Goal: Book appointment/travel/reservation

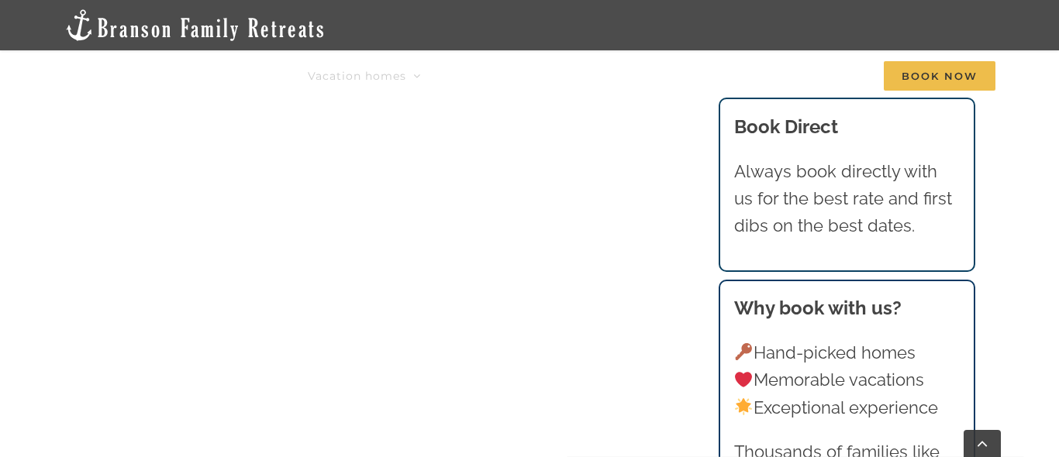
scroll to position [1081, 0]
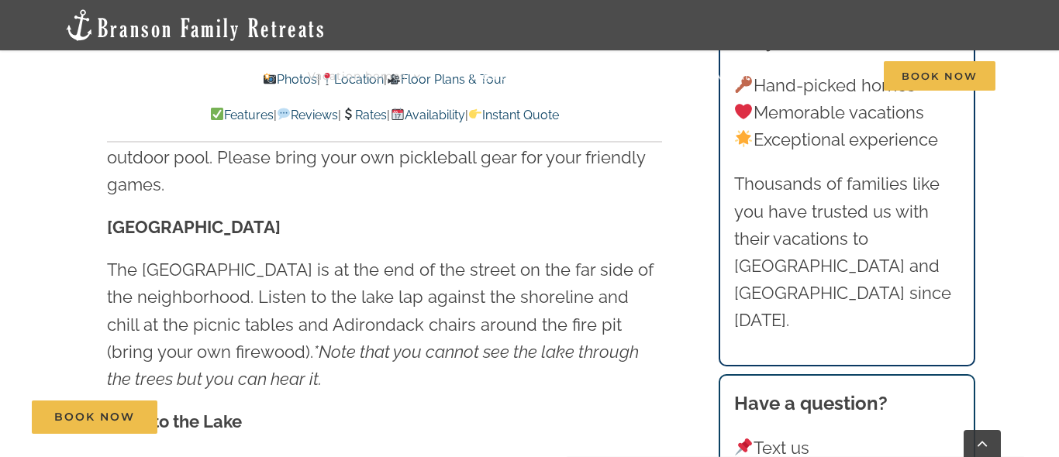
scroll to position [4286, 0]
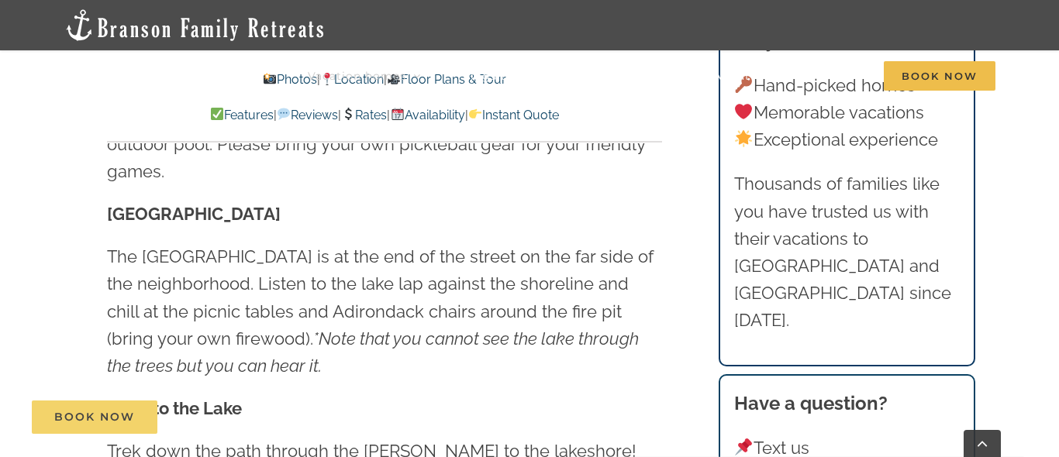
click at [133, 414] on span "Book Now" at bounding box center [94, 417] width 81 height 13
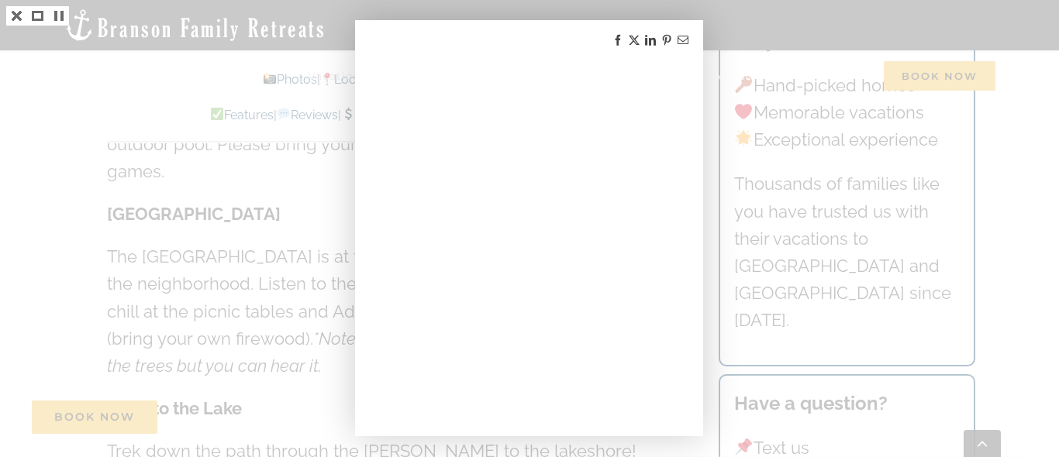
click at [231, 223] on div at bounding box center [529, 228] width 1059 height 457
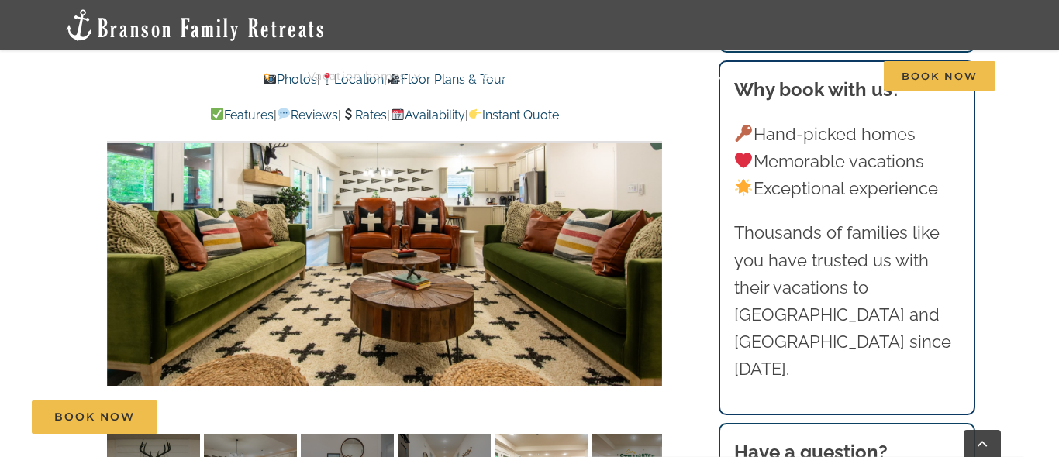
scroll to position [1154, 0]
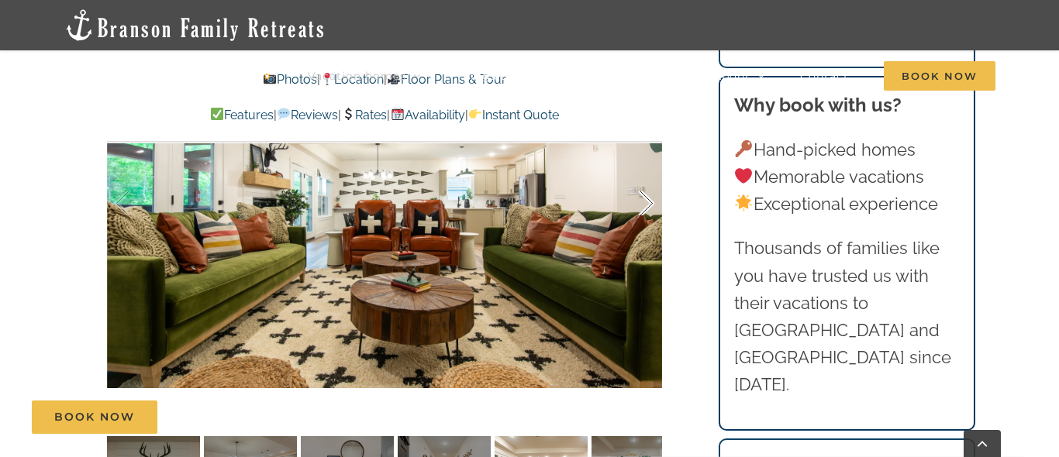
click at [644, 204] on div at bounding box center [630, 204] width 48 height 96
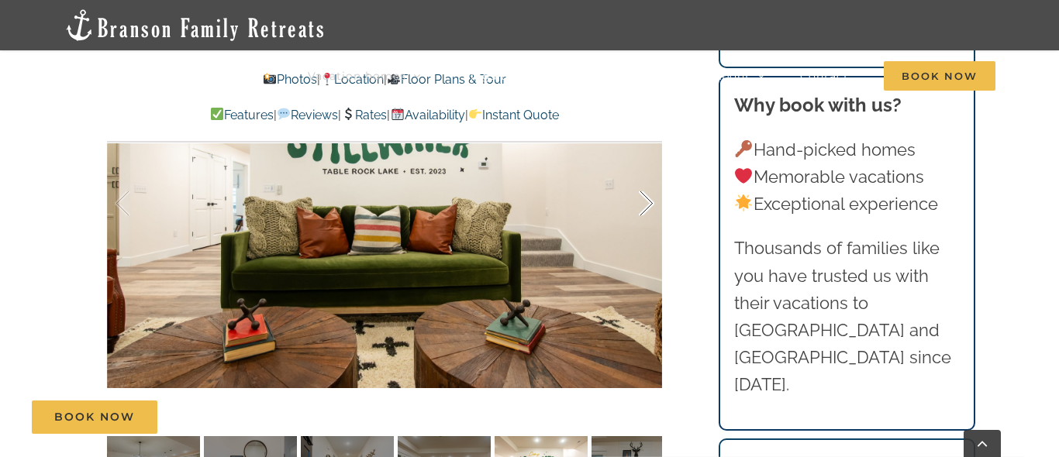
click at [644, 204] on div at bounding box center [630, 204] width 48 height 96
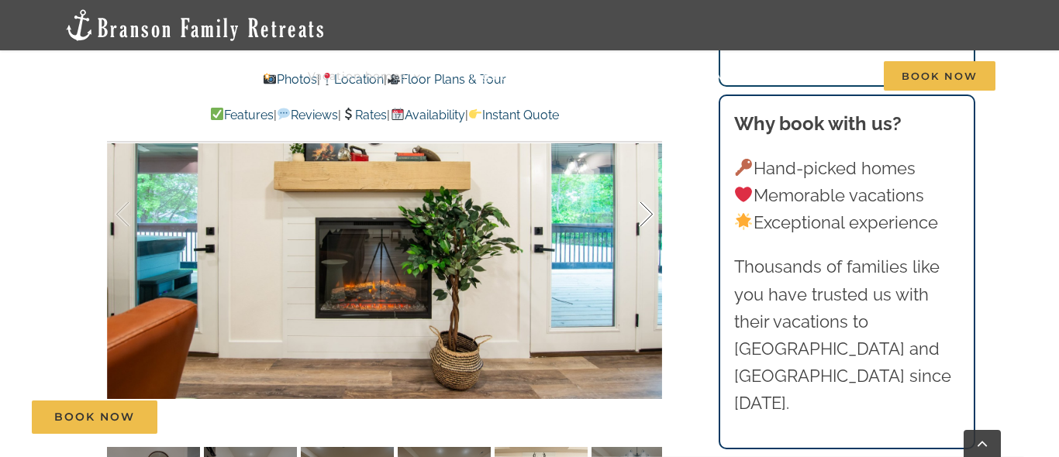
scroll to position [1128, 0]
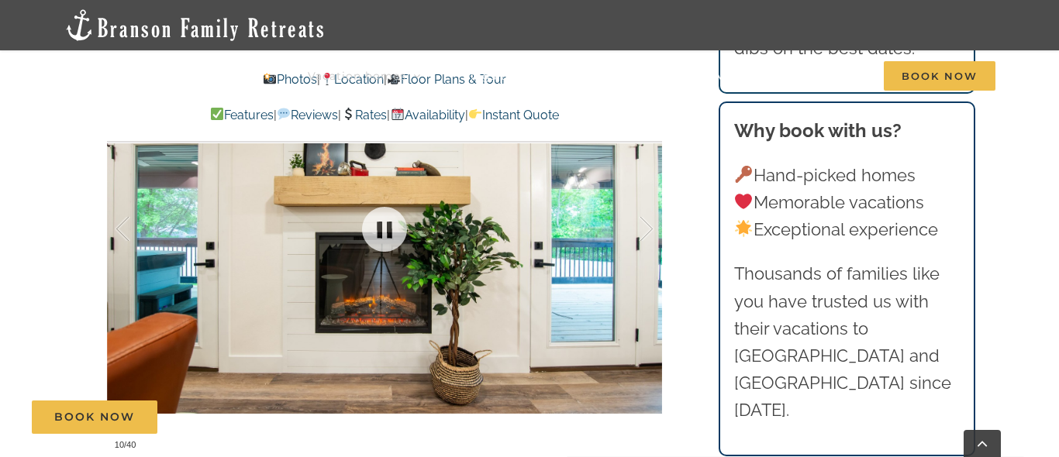
click at [551, 226] on div at bounding box center [384, 229] width 555 height 456
click at [641, 236] on div at bounding box center [630, 229] width 48 height 96
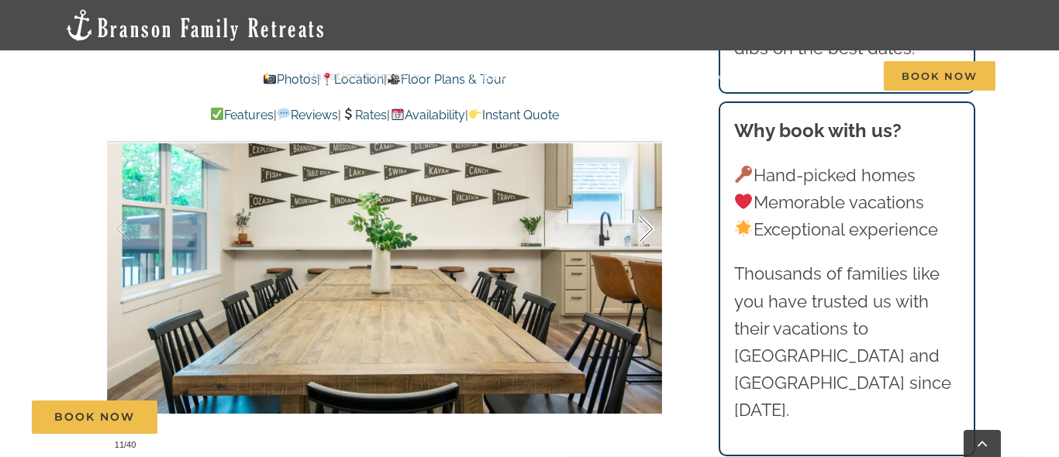
click at [641, 236] on div at bounding box center [630, 229] width 48 height 96
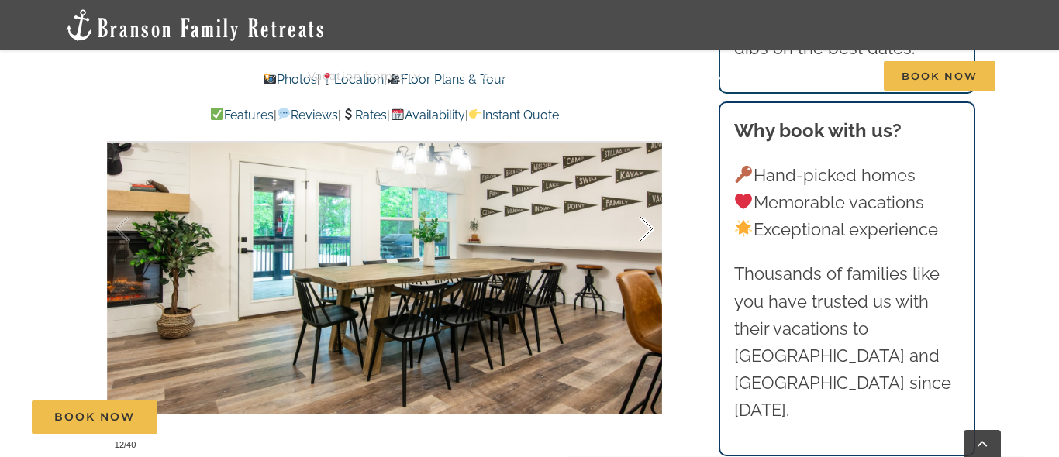
click at [641, 236] on div at bounding box center [630, 229] width 48 height 96
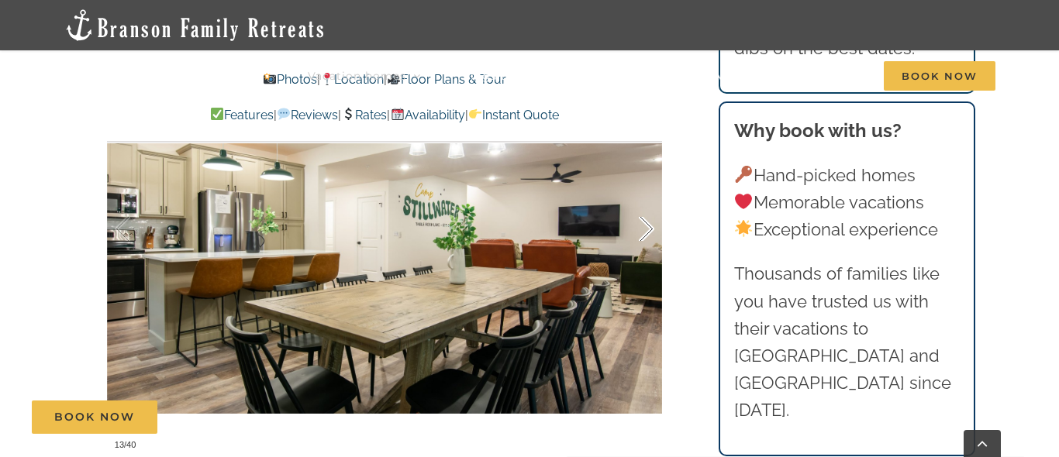
click at [641, 236] on div at bounding box center [630, 229] width 48 height 96
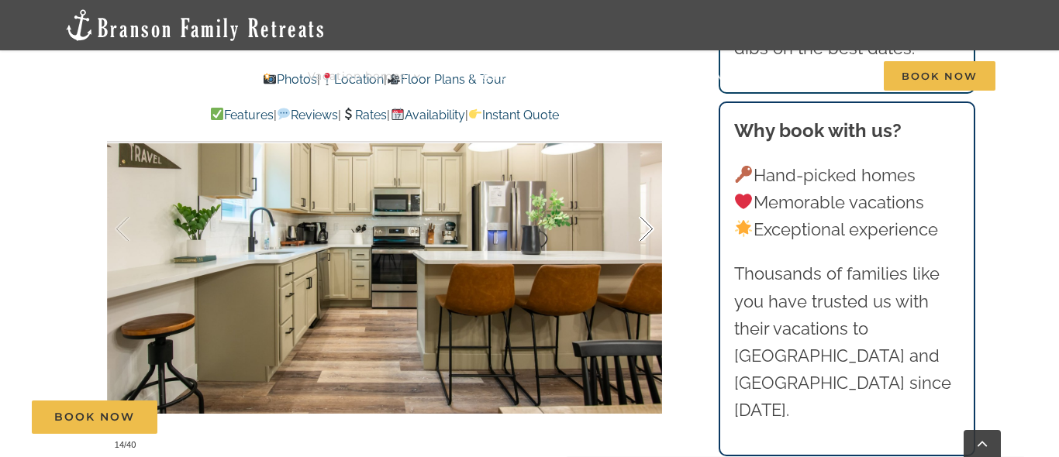
click at [641, 236] on div at bounding box center [630, 229] width 48 height 96
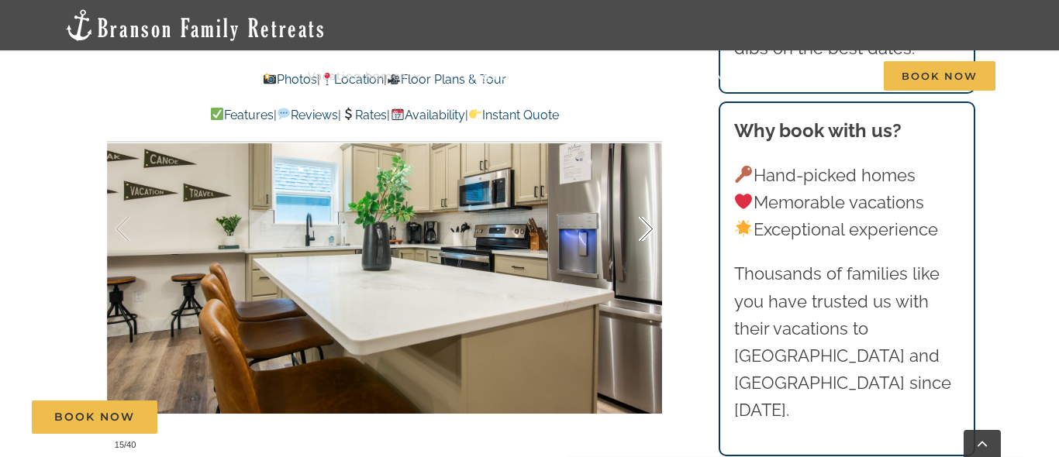
click at [641, 236] on div at bounding box center [630, 229] width 48 height 96
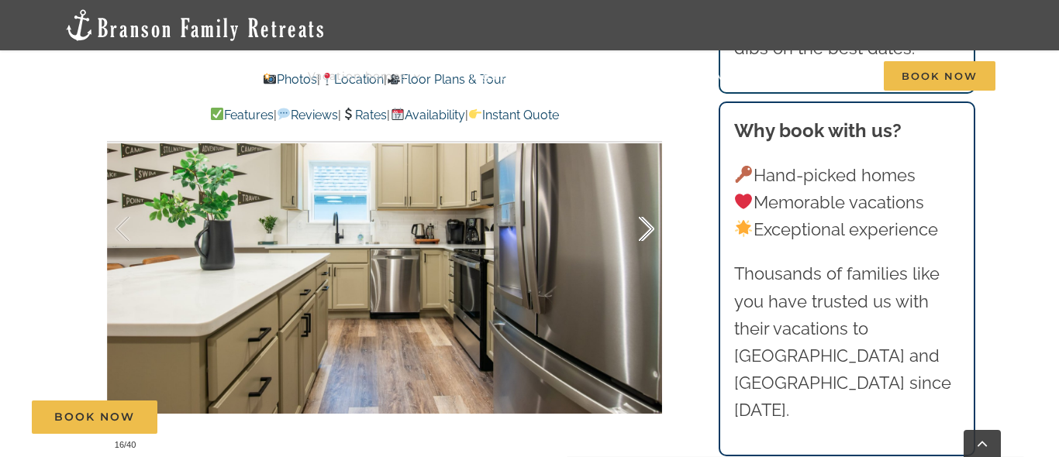
click at [641, 236] on div at bounding box center [630, 229] width 48 height 96
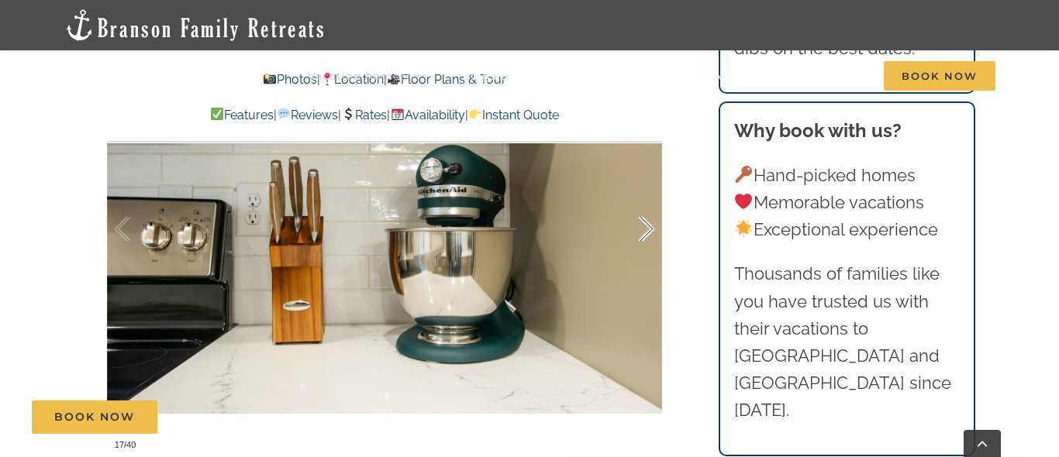
click at [641, 236] on div at bounding box center [630, 229] width 48 height 96
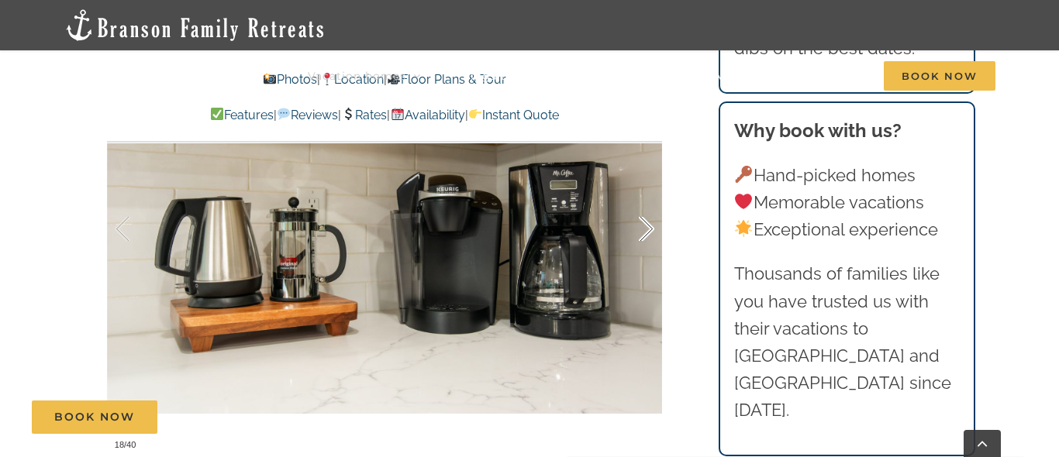
click at [642, 229] on div at bounding box center [630, 229] width 48 height 96
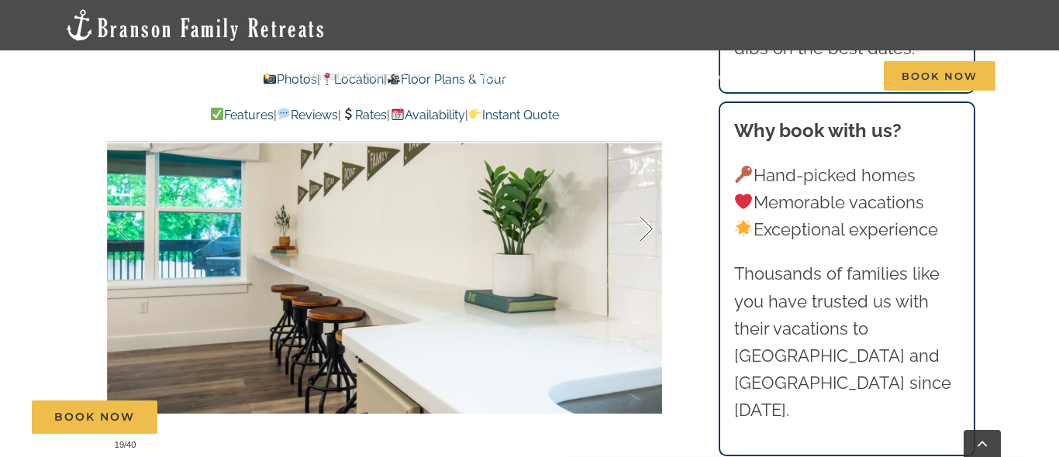
click at [642, 229] on div at bounding box center [630, 229] width 48 height 96
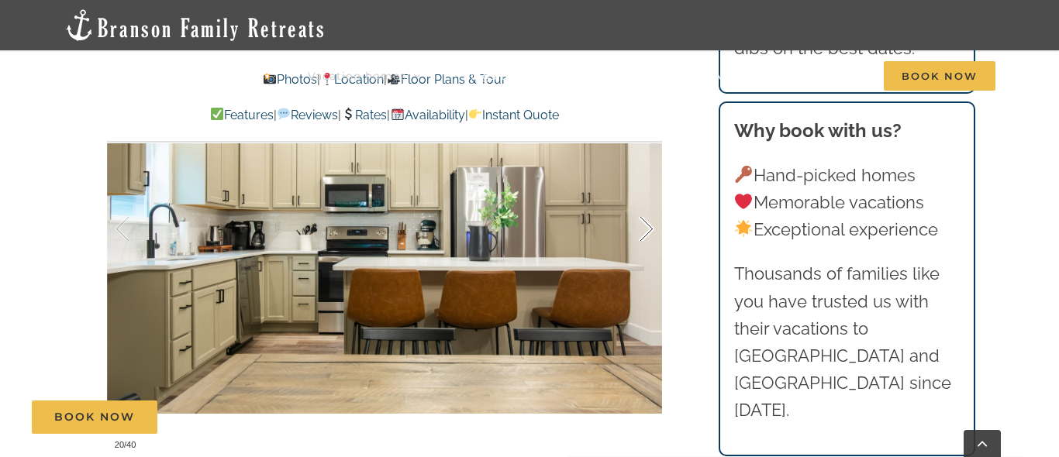
click at [642, 229] on div at bounding box center [630, 229] width 48 height 96
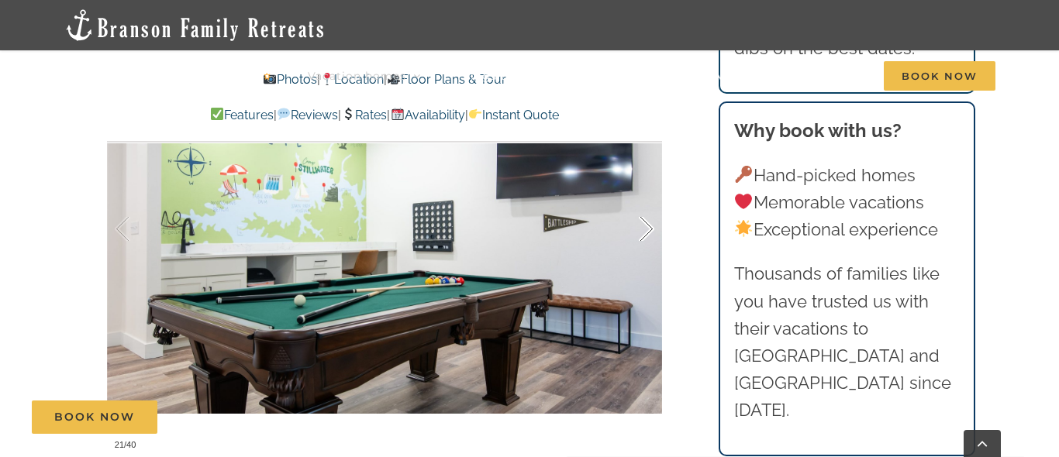
click at [642, 229] on div at bounding box center [630, 229] width 48 height 96
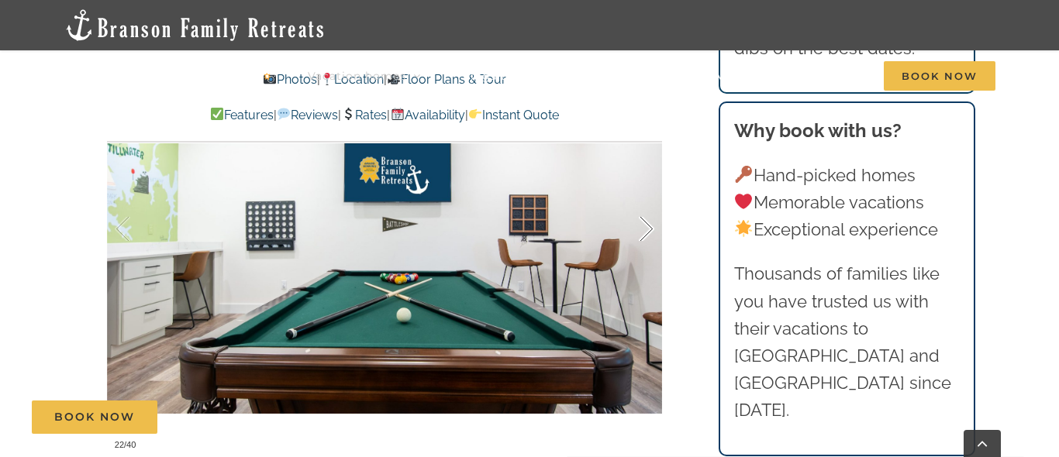
click at [642, 229] on div at bounding box center [630, 229] width 48 height 96
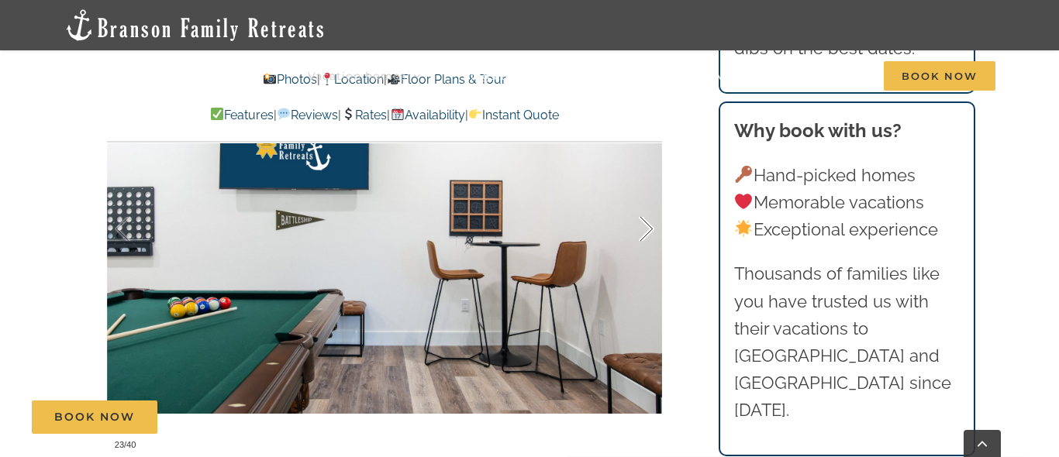
click at [642, 229] on div at bounding box center [630, 229] width 48 height 96
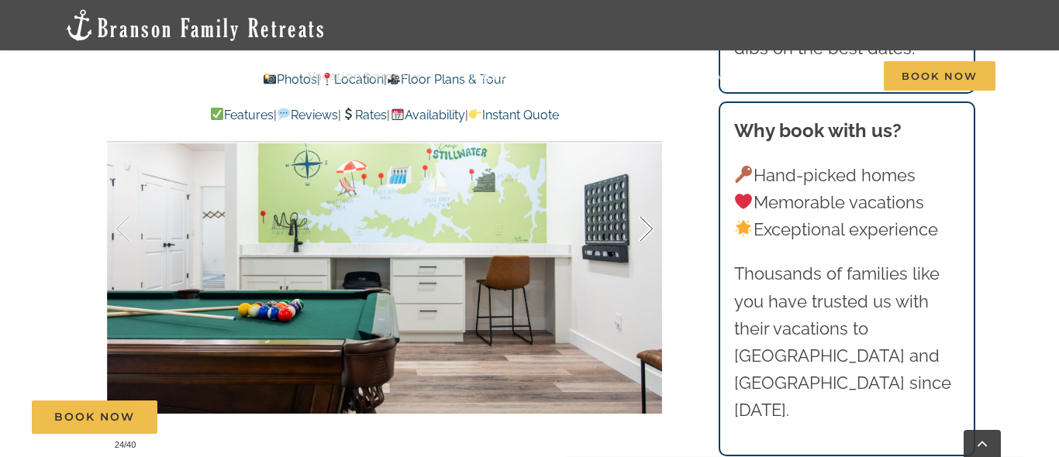
click at [643, 229] on div at bounding box center [630, 229] width 48 height 96
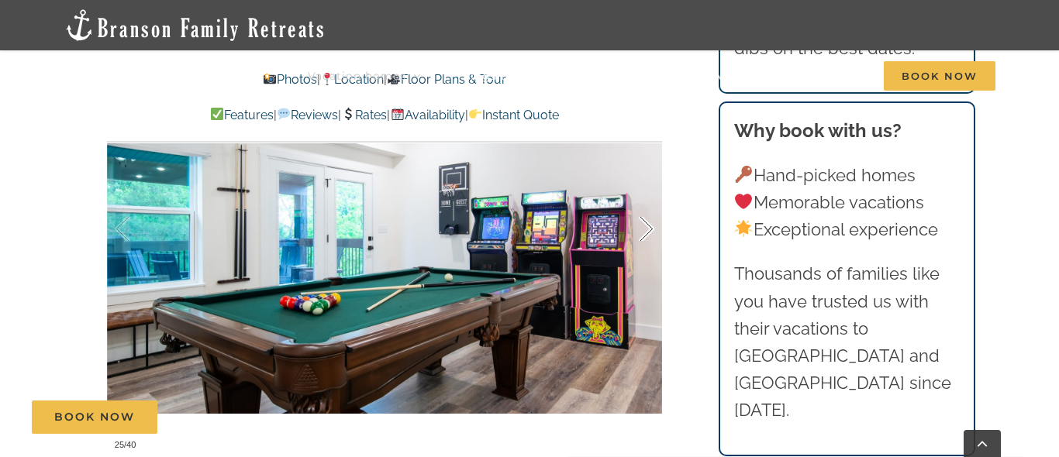
click at [644, 229] on div at bounding box center [630, 229] width 48 height 96
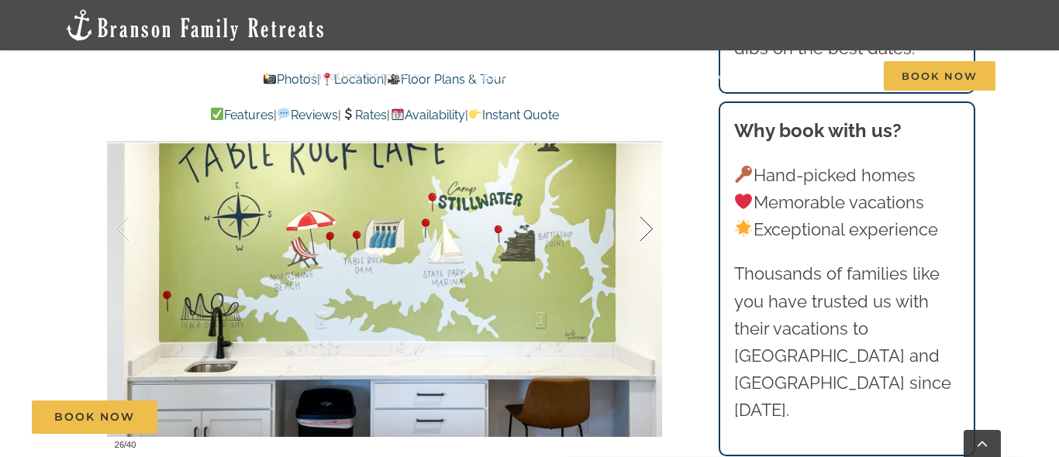
click at [644, 229] on div at bounding box center [630, 229] width 48 height 96
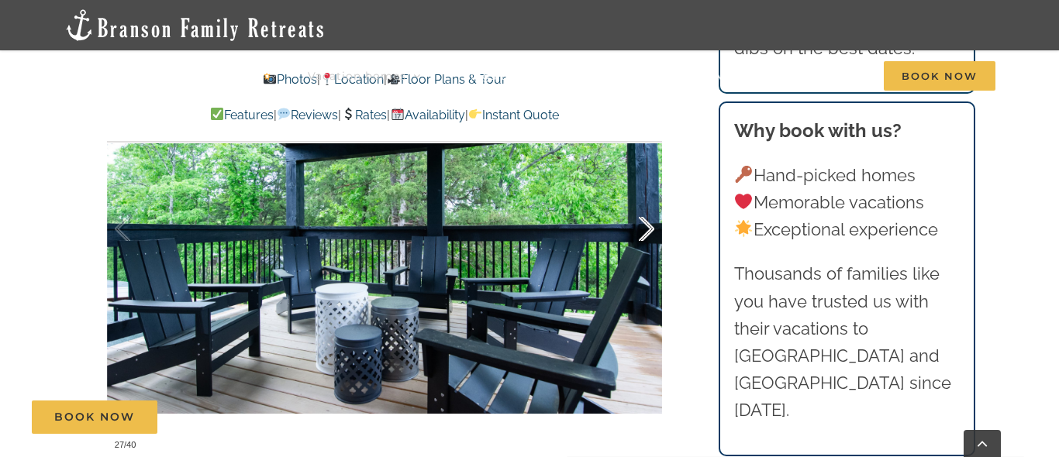
click at [644, 229] on div at bounding box center [630, 229] width 48 height 96
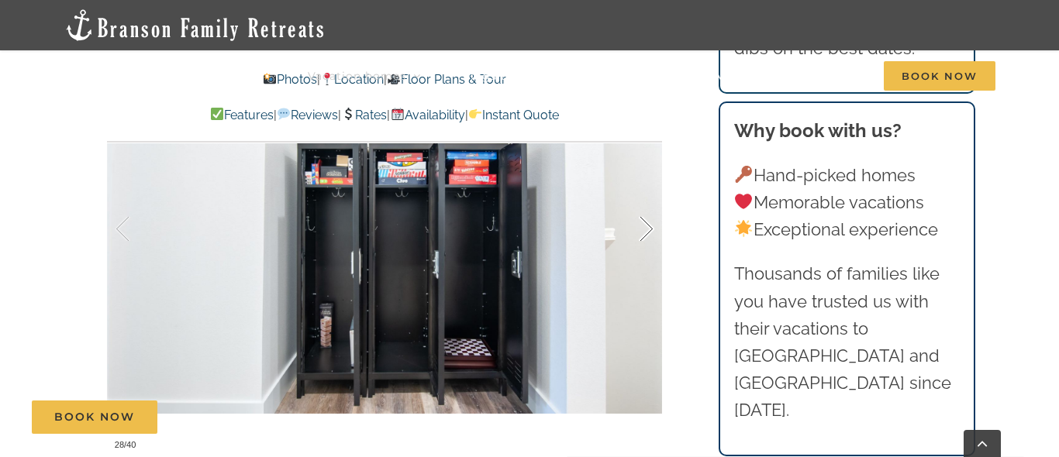
click at [644, 229] on div at bounding box center [630, 229] width 48 height 96
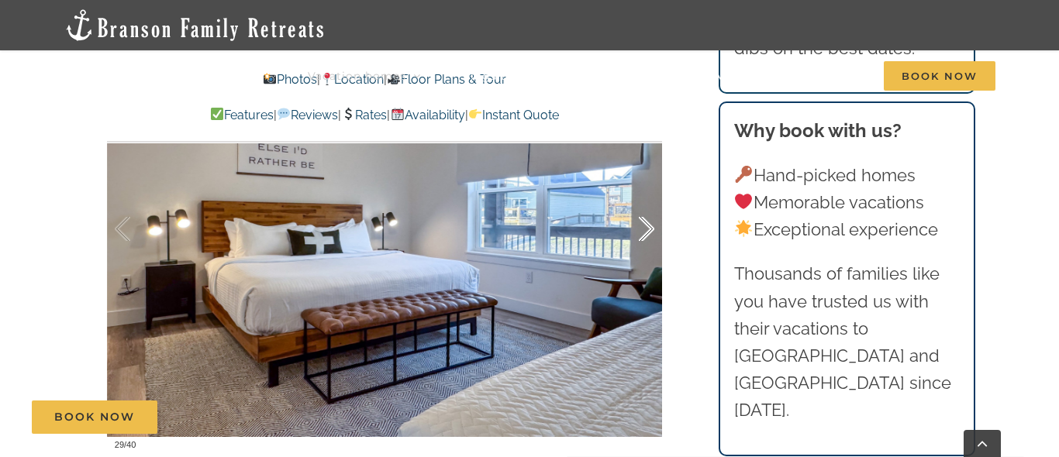
click at [644, 229] on div at bounding box center [630, 229] width 48 height 96
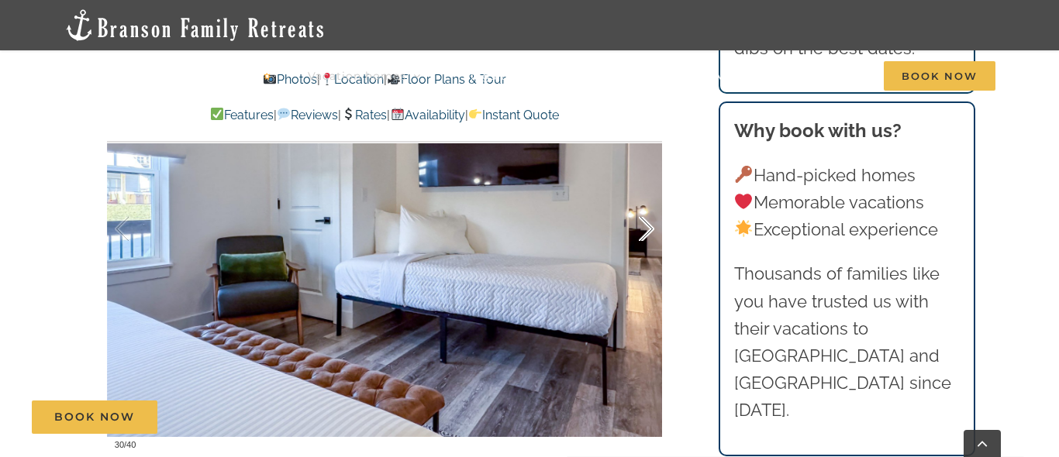
click at [644, 229] on div at bounding box center [630, 229] width 48 height 96
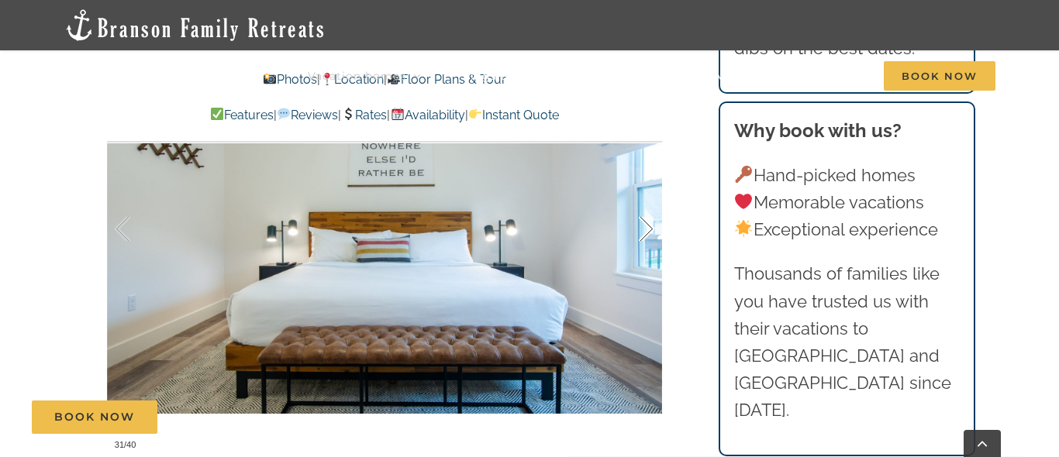
click at [644, 229] on div at bounding box center [630, 229] width 48 height 96
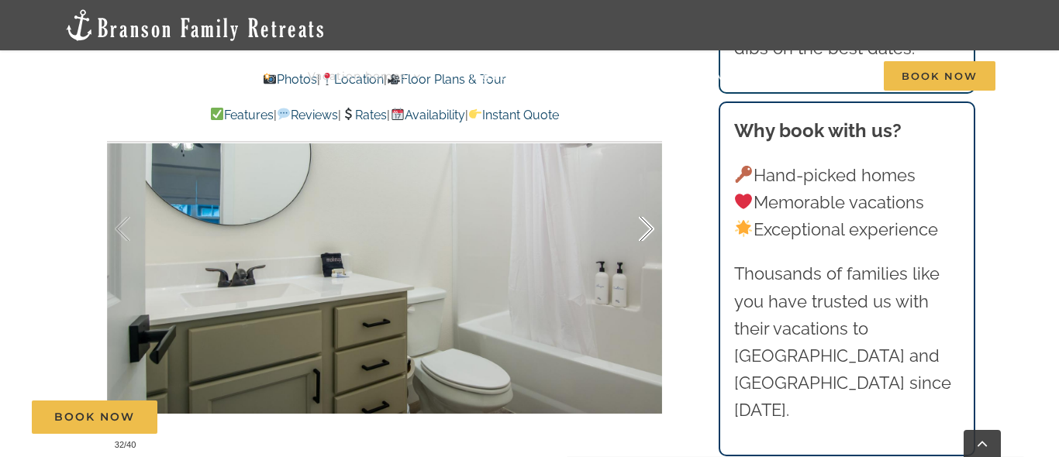
click at [644, 229] on div at bounding box center [630, 229] width 48 height 96
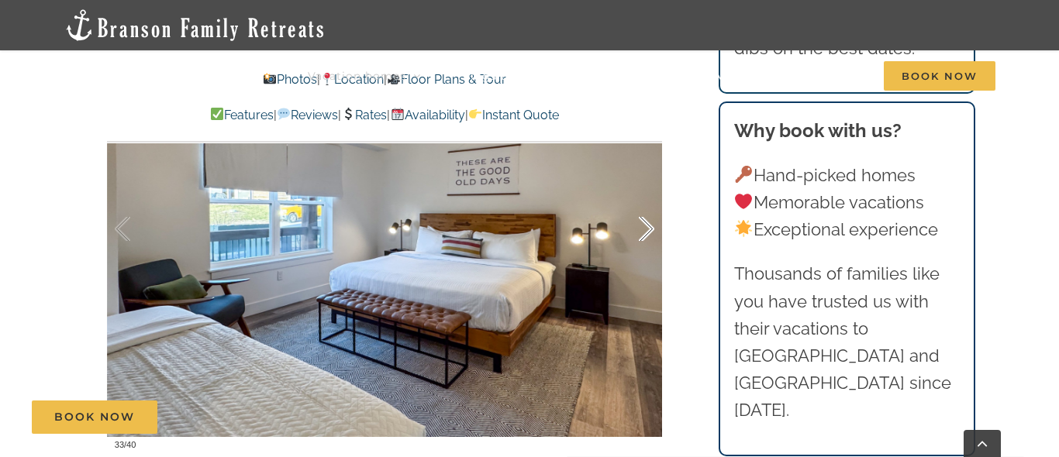
click at [644, 229] on div at bounding box center [630, 229] width 48 height 96
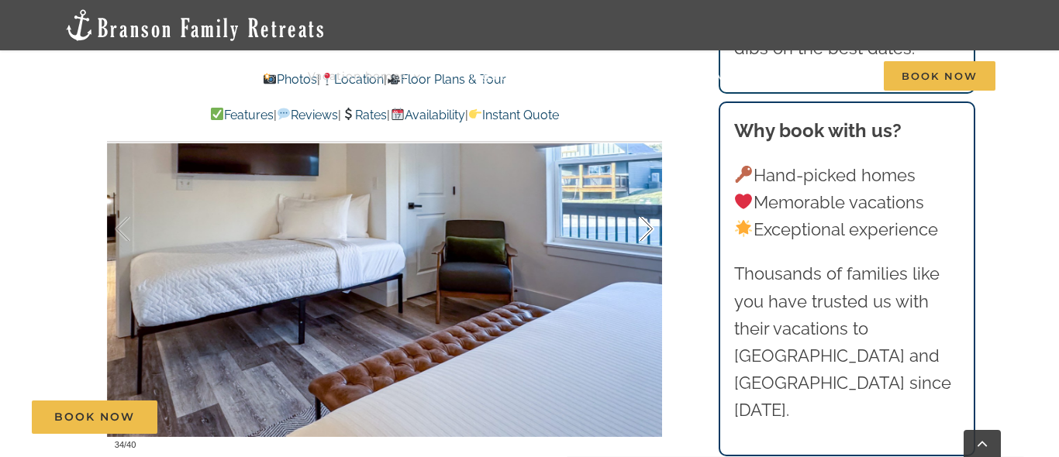
click at [644, 229] on div at bounding box center [630, 229] width 48 height 96
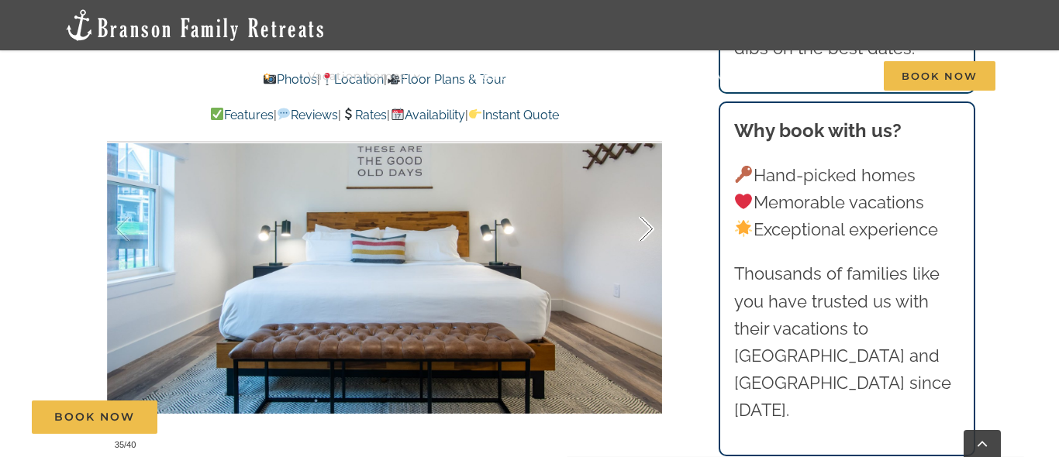
click at [644, 229] on div at bounding box center [630, 229] width 48 height 96
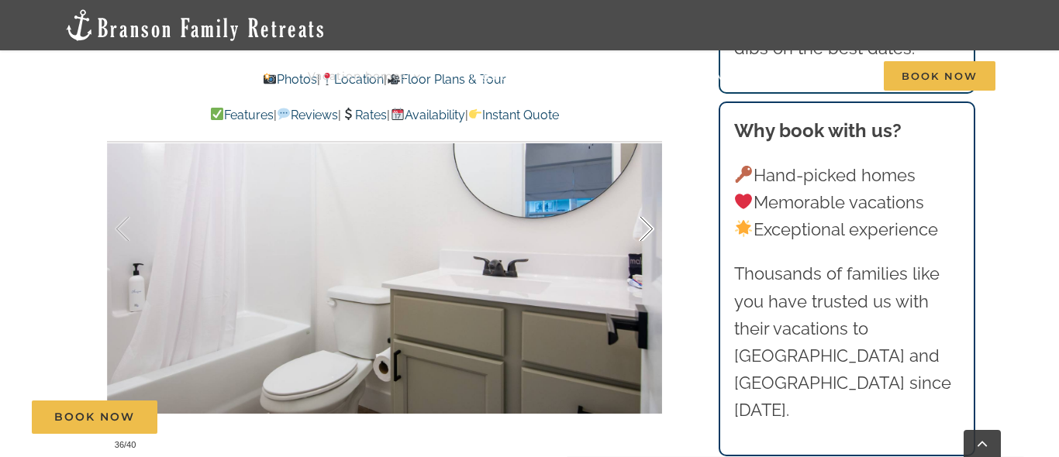
click at [644, 229] on div at bounding box center [630, 229] width 48 height 96
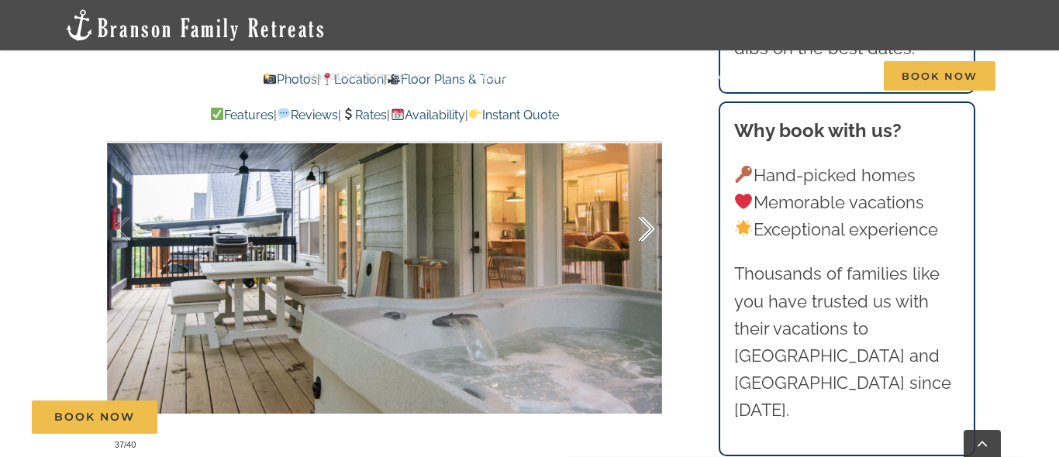
click at [645, 229] on div at bounding box center [630, 229] width 48 height 96
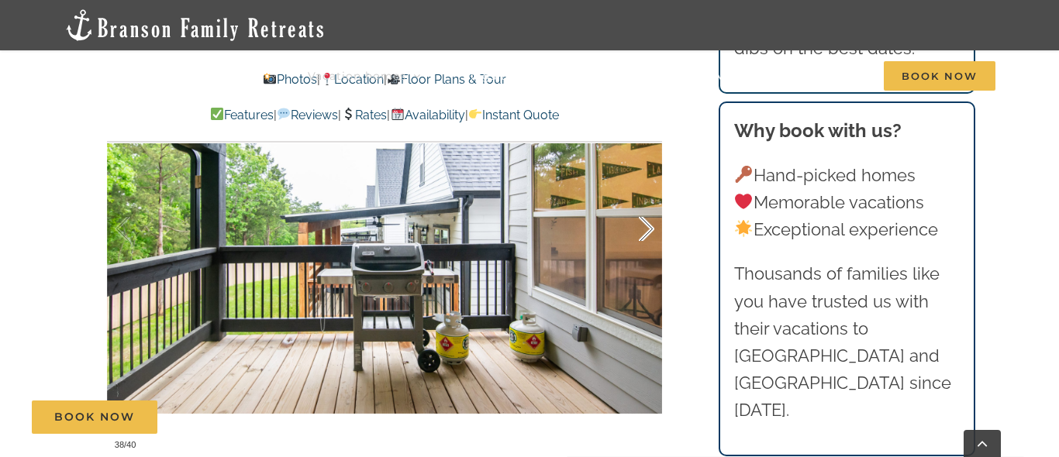
click at [645, 229] on div at bounding box center [630, 229] width 48 height 96
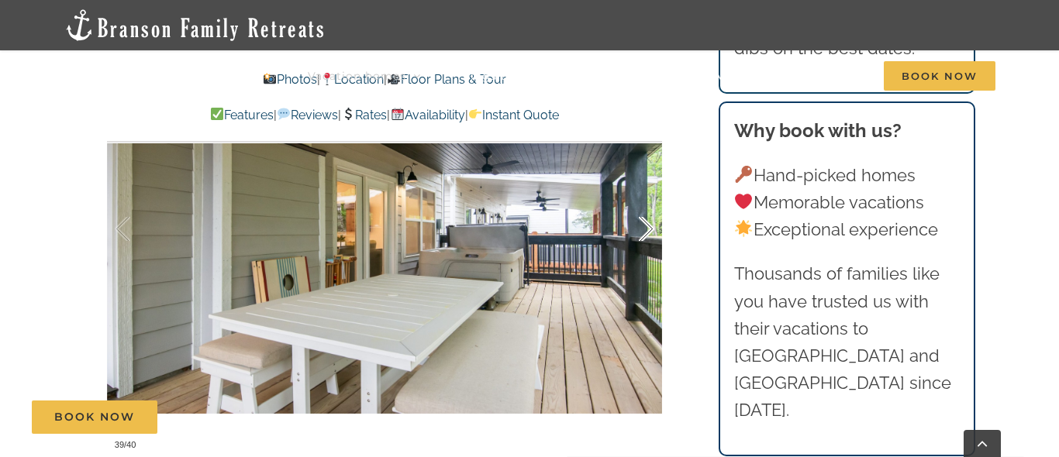
click at [645, 229] on div at bounding box center [630, 229] width 48 height 96
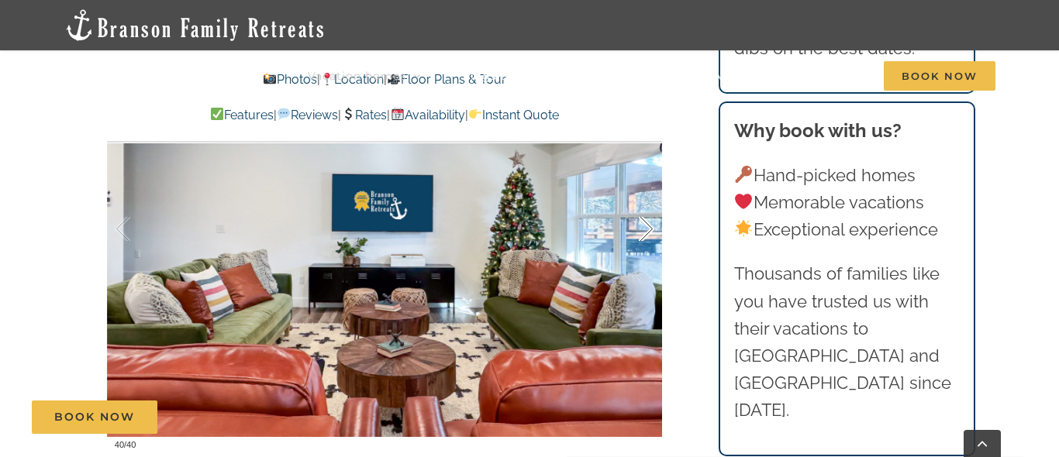
click at [645, 230] on div at bounding box center [630, 229] width 48 height 96
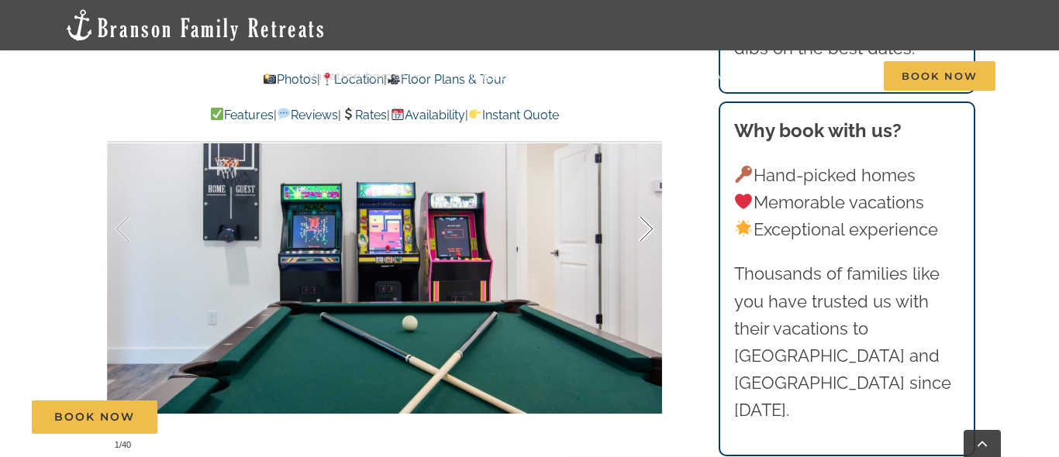
click at [645, 231] on div at bounding box center [630, 229] width 48 height 96
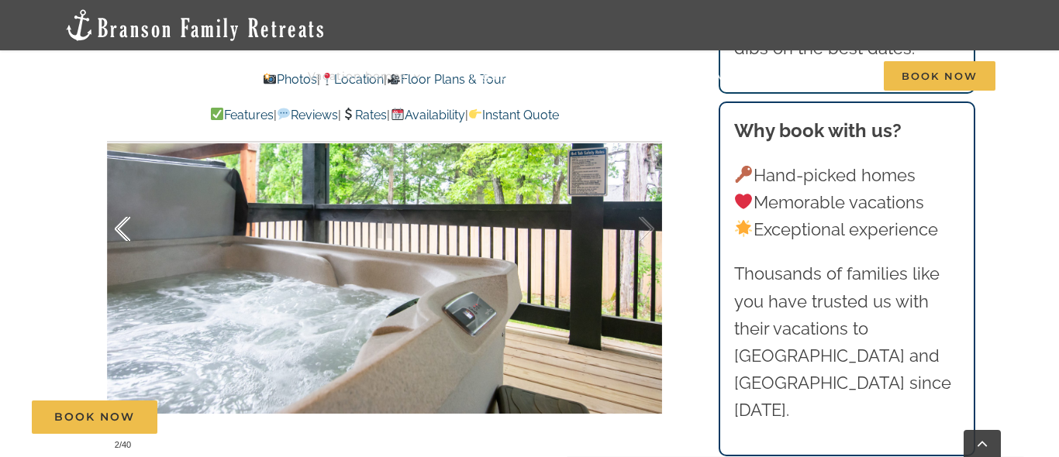
click at [131, 249] on div at bounding box center [139, 229] width 48 height 96
